Goal: Task Accomplishment & Management: Manage account settings

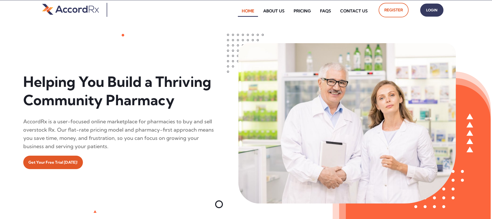
click at [236, 12] on span "Login" at bounding box center [431, 9] width 13 height 7
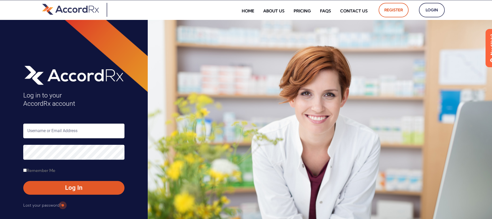
click at [44, 129] on input "text" at bounding box center [73, 130] width 101 height 15
type input "ARX-[PERSON_NAME]"
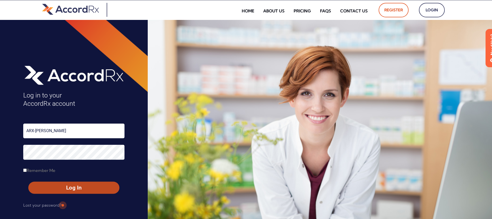
click at [62, 186] on span "Log In" at bounding box center [74, 187] width 82 height 7
